Goal: Find specific page/section: Find specific page/section

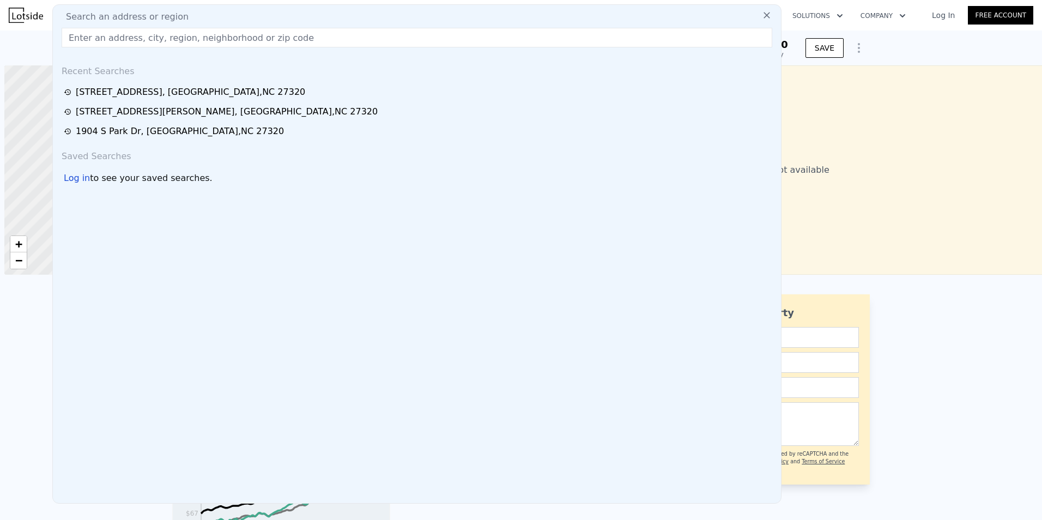
scroll to position [0, 4]
click at [109, 38] on input "text" at bounding box center [417, 38] width 711 height 20
type input "[STREET_ADDRESS]"
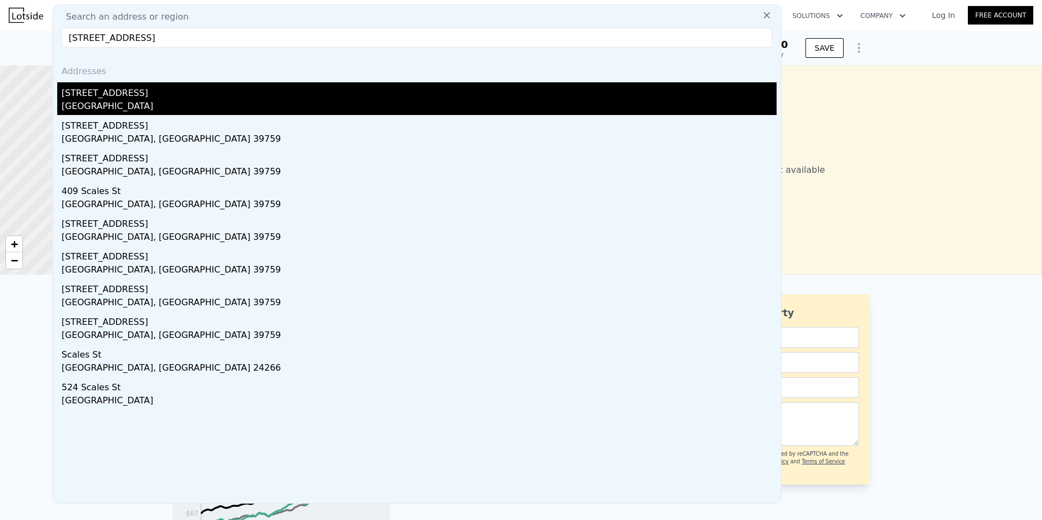
click at [130, 109] on div "[GEOGRAPHIC_DATA]" at bounding box center [419, 107] width 715 height 15
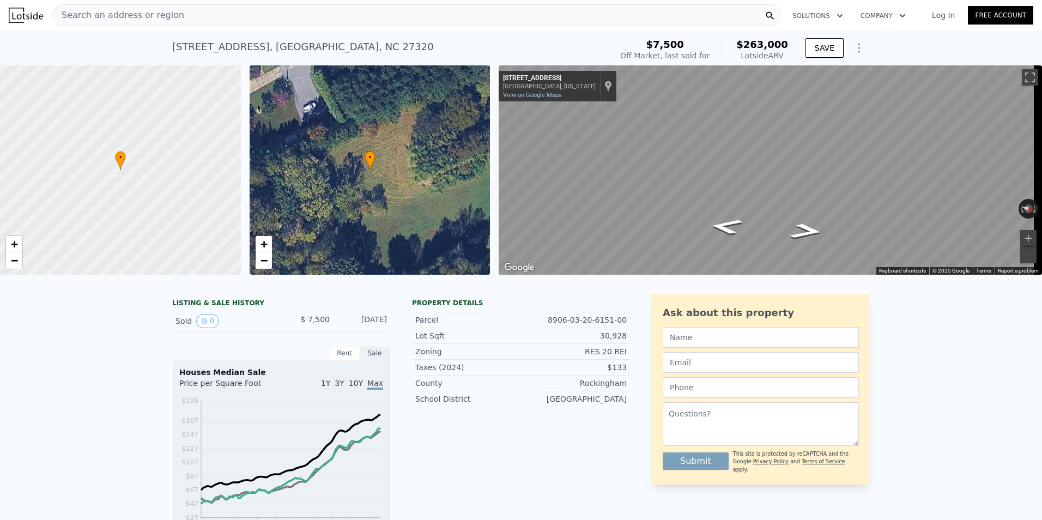
click at [123, 15] on span "Search an address or region" at bounding box center [118, 15] width 131 height 13
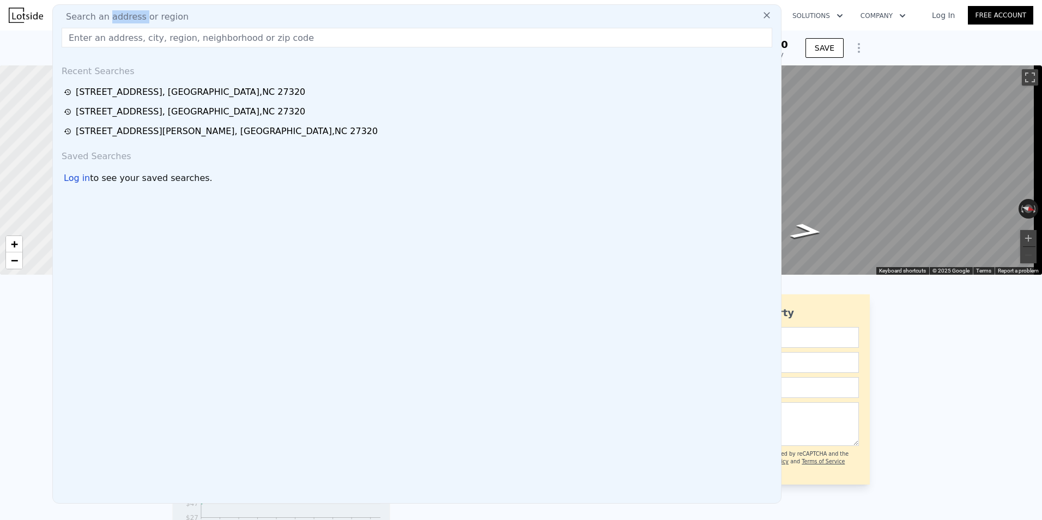
click at [123, 15] on span "Search an address or region" at bounding box center [122, 16] width 131 height 13
drag, startPoint x: 123, startPoint y: 15, endPoint x: 89, endPoint y: 36, distance: 39.9
click at [89, 36] on input "text" at bounding box center [417, 38] width 711 height 20
paste input "143 VFW RD"
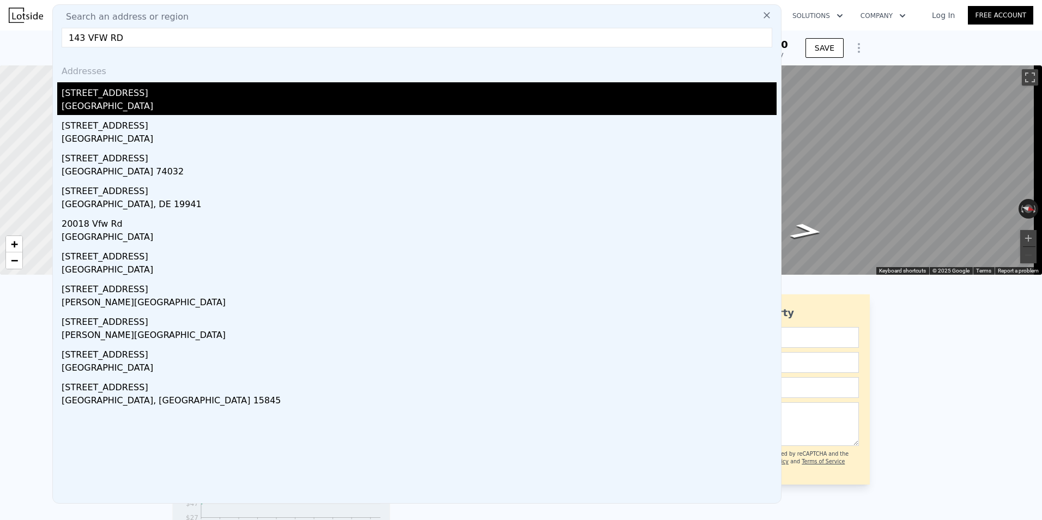
type input "143 VFW RD"
click at [107, 94] on div "[STREET_ADDRESS]" at bounding box center [419, 90] width 715 height 17
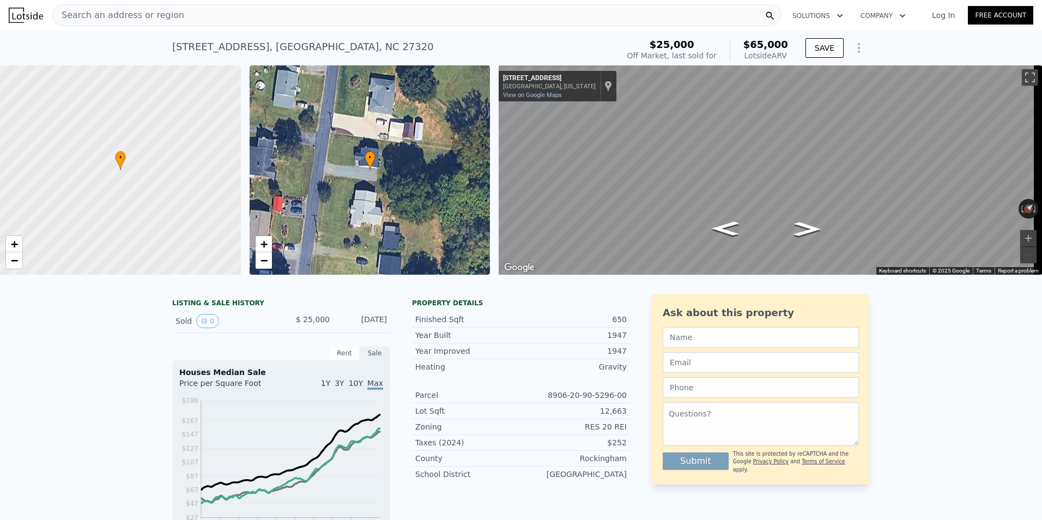
click at [91, 18] on span "Search an address or region" at bounding box center [118, 15] width 131 height 13
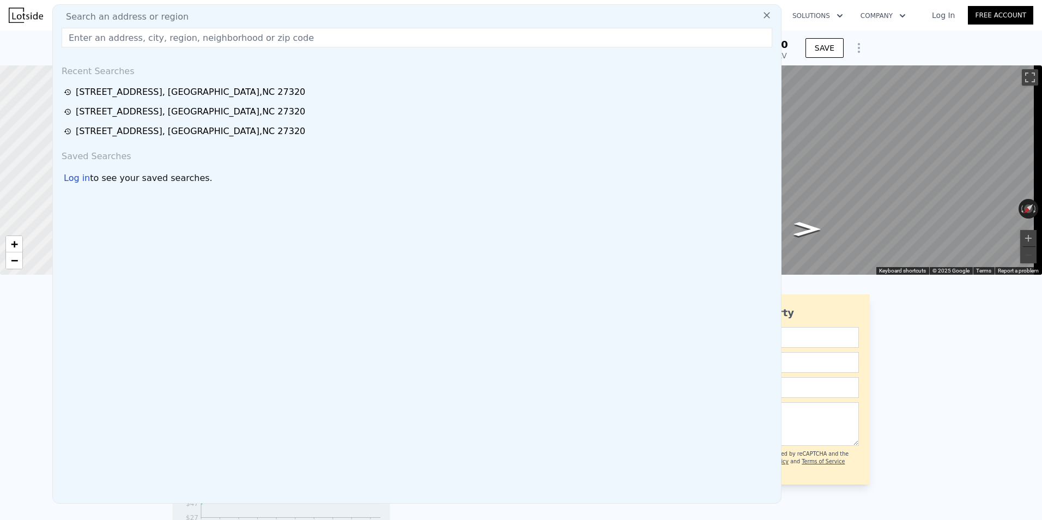
click at [89, 34] on input "text" at bounding box center [417, 38] width 711 height 20
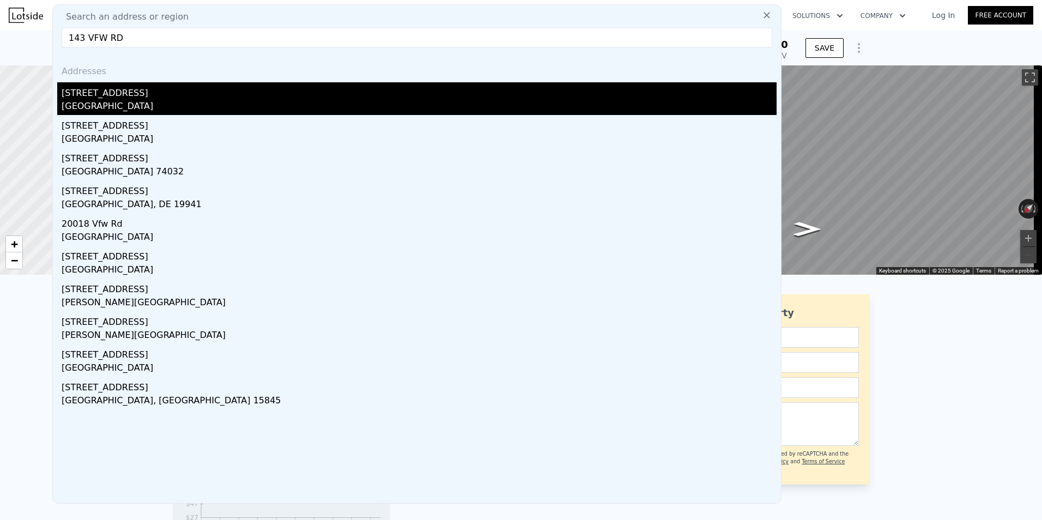
type input "143 VFW RD"
click at [108, 103] on div "[GEOGRAPHIC_DATA]" at bounding box center [419, 107] width 715 height 15
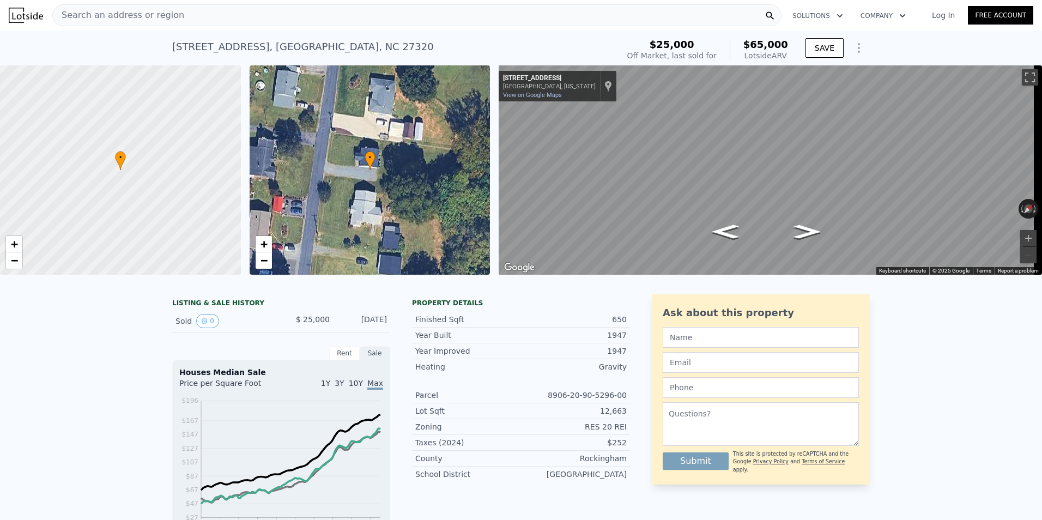
click at [150, 19] on span "Search an address or region" at bounding box center [118, 15] width 131 height 13
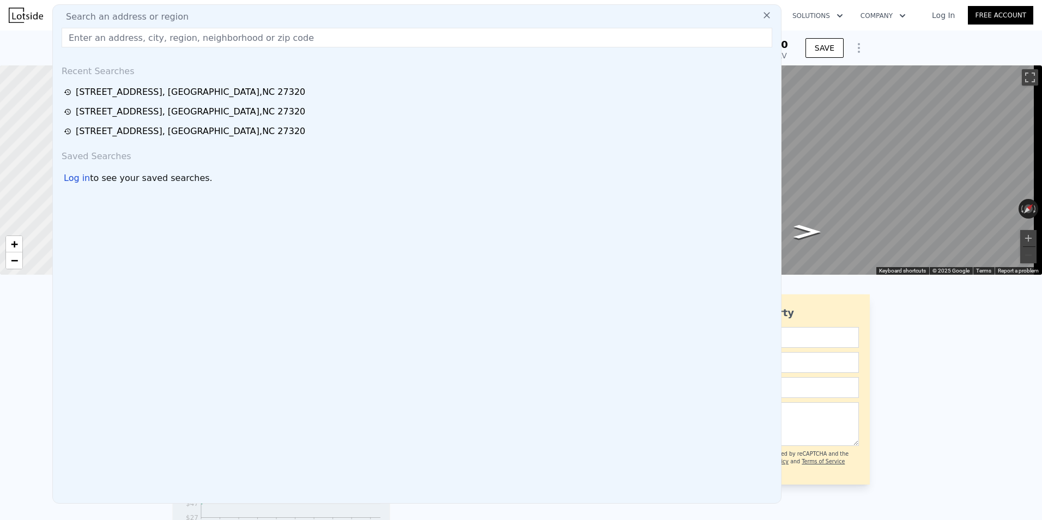
click at [121, 38] on input "text" at bounding box center [417, 38] width 711 height 20
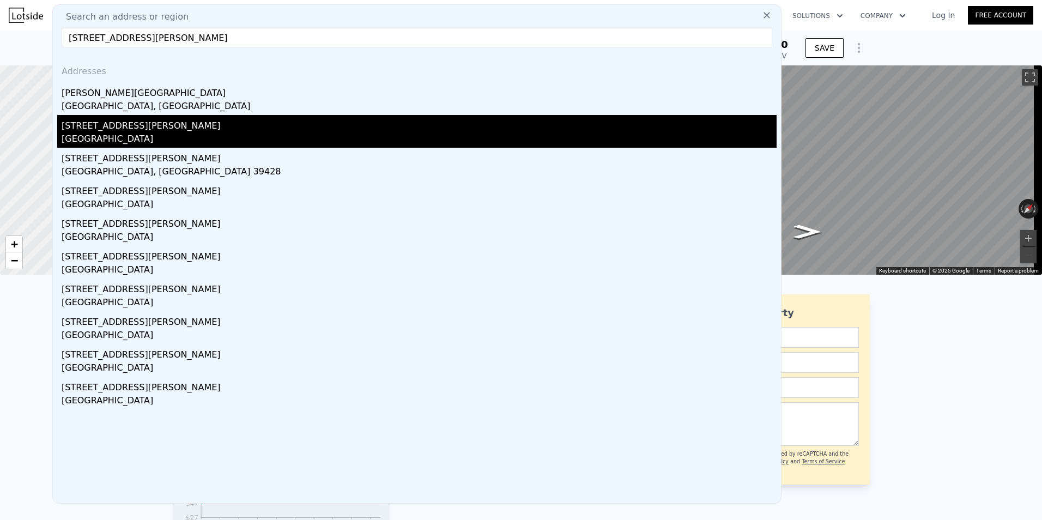
type input "[STREET_ADDRESS][PERSON_NAME]"
click at [120, 128] on div "[STREET_ADDRESS][PERSON_NAME]" at bounding box center [419, 123] width 715 height 17
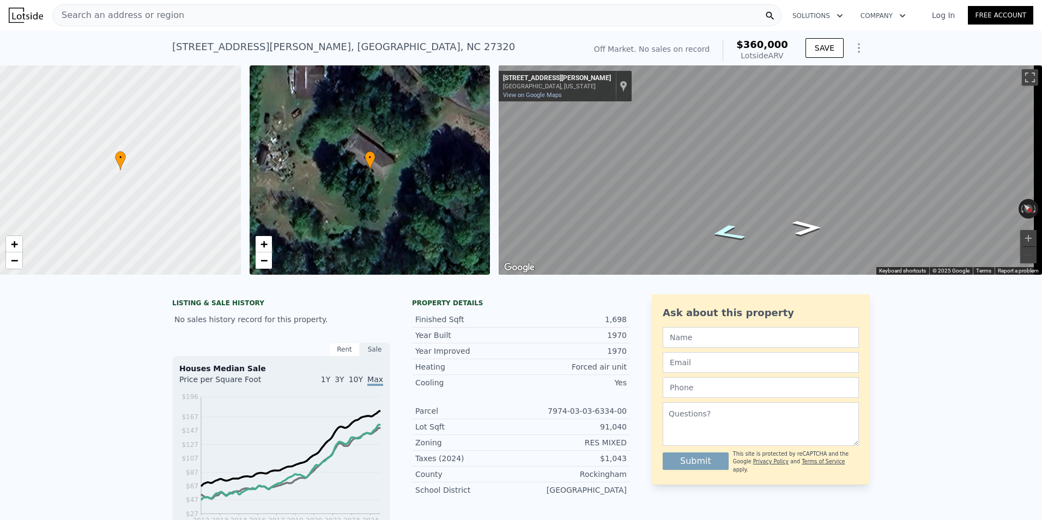
click at [732, 227] on icon "Go East, Jones Chapel Rd" at bounding box center [727, 233] width 66 height 25
click at [802, 223] on icon "Go Northwest, Jones Chapel Rd" at bounding box center [805, 225] width 66 height 25
click at [802, 223] on icon "Go Northwest, Jones Chapel Rd" at bounding box center [807, 228] width 54 height 22
click at [802, 223] on icon "Go Northwest, Jones Chapel Rd" at bounding box center [807, 229] width 49 height 21
click at [802, 223] on icon "Go Northwest, Jones Chapel Rd" at bounding box center [808, 229] width 52 height 21
